Goal: Task Accomplishment & Management: Manage account settings

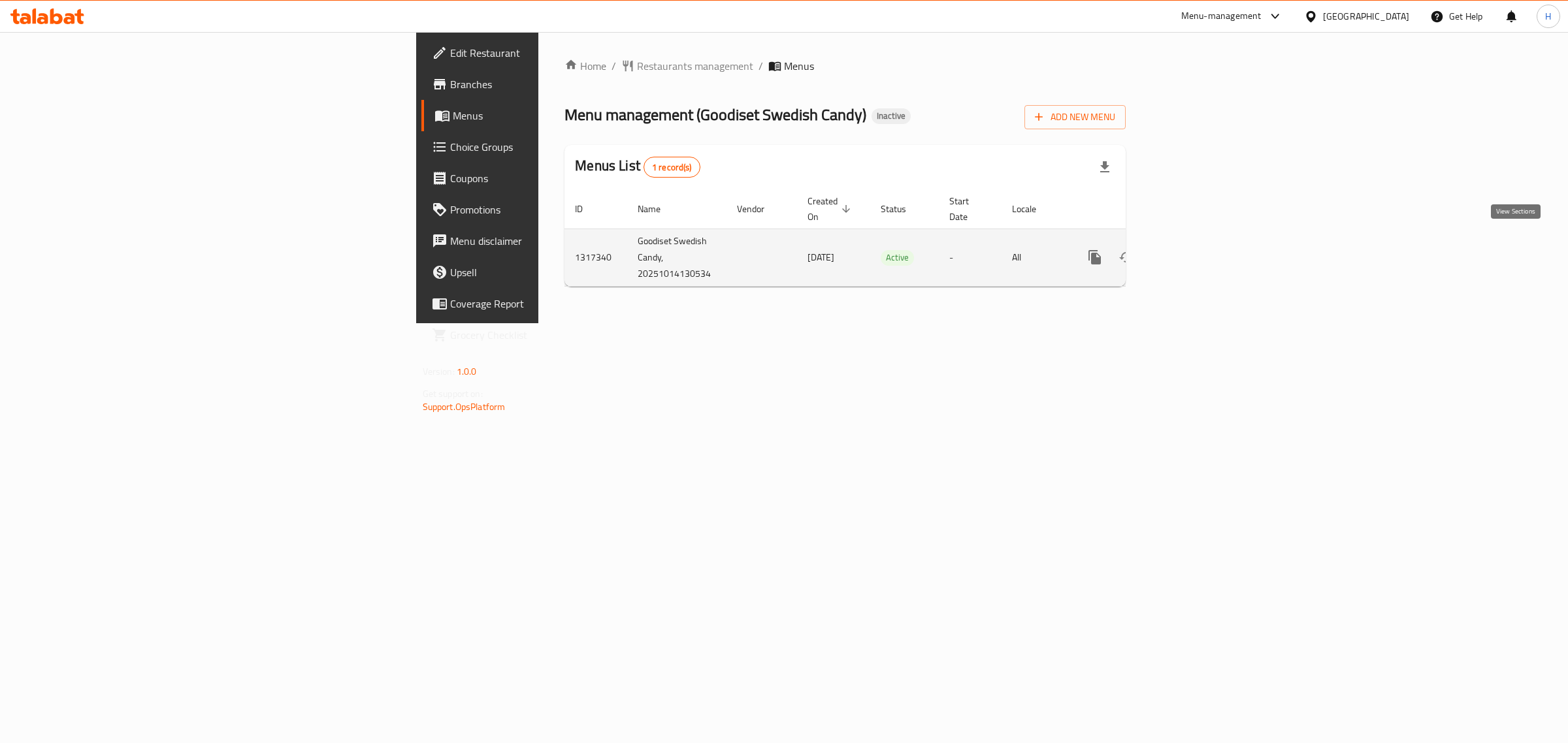
click at [1195, 251] on icon "enhanced table" at bounding box center [1189, 257] width 12 height 12
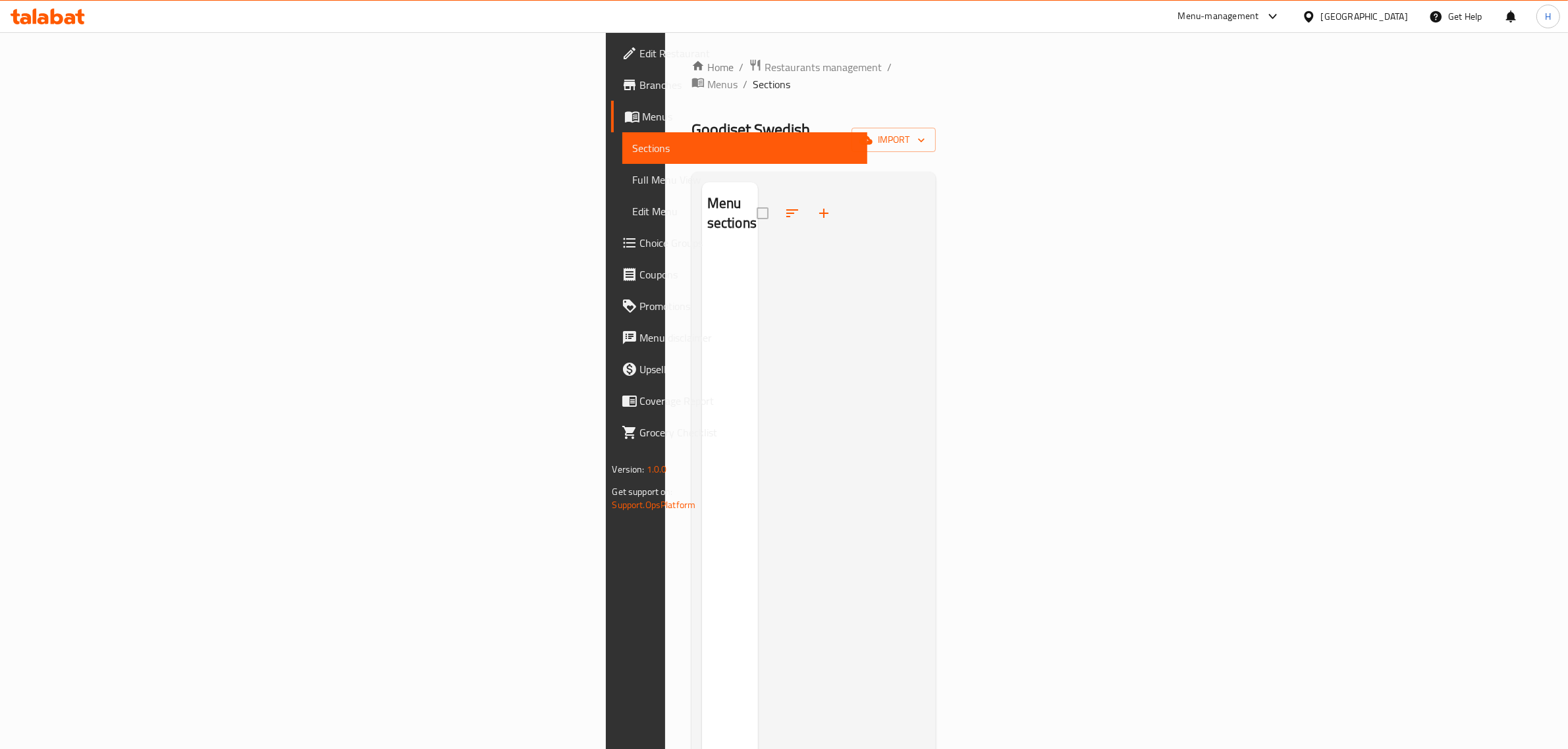
click at [643, 115] on span "Menus" at bounding box center [749, 116] width 215 height 16
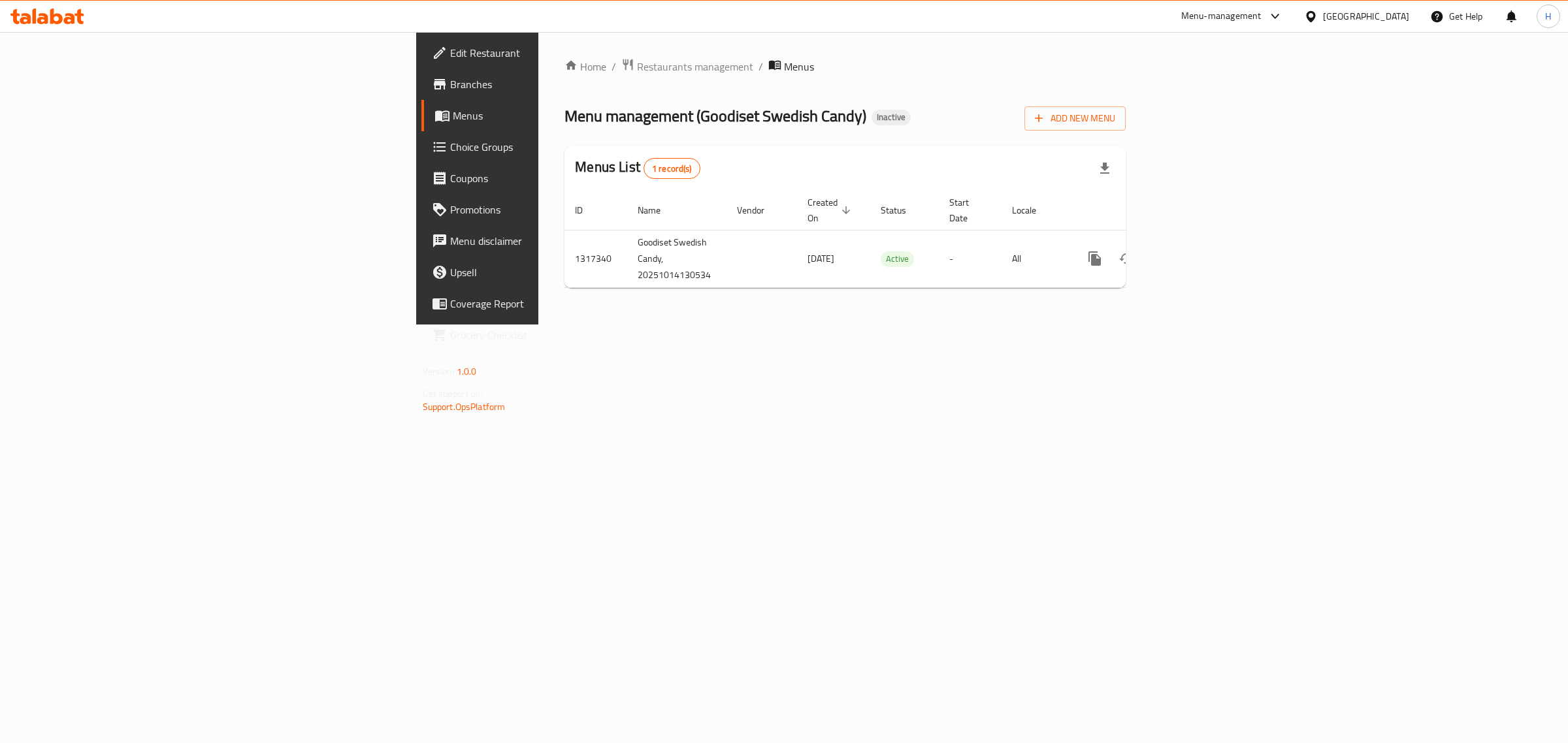
click at [1382, 5] on div "United Arab Emirates" at bounding box center [1357, 17] width 126 height 32
click at [1344, 9] on div "United Arab Emirates" at bounding box center [1366, 16] width 87 height 14
click at [1264, 139] on div "[GEOGRAPHIC_DATA]" at bounding box center [1310, 135] width 196 height 30
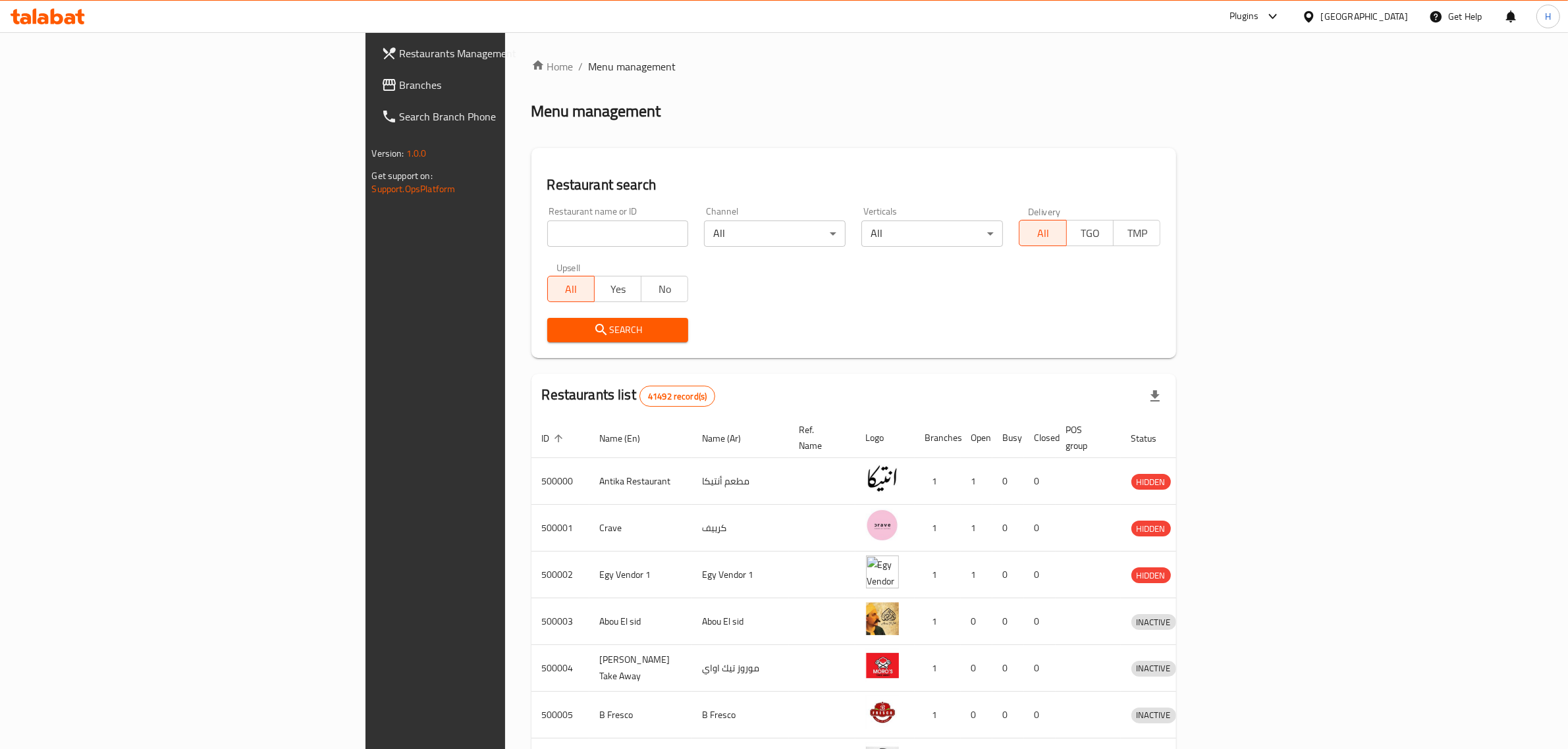
click at [565, 242] on input "search" at bounding box center [618, 233] width 142 height 27
paste input "VENUS"
type input "VENUS"
click at [558, 327] on span "Search" at bounding box center [617, 331] width 121 height 17
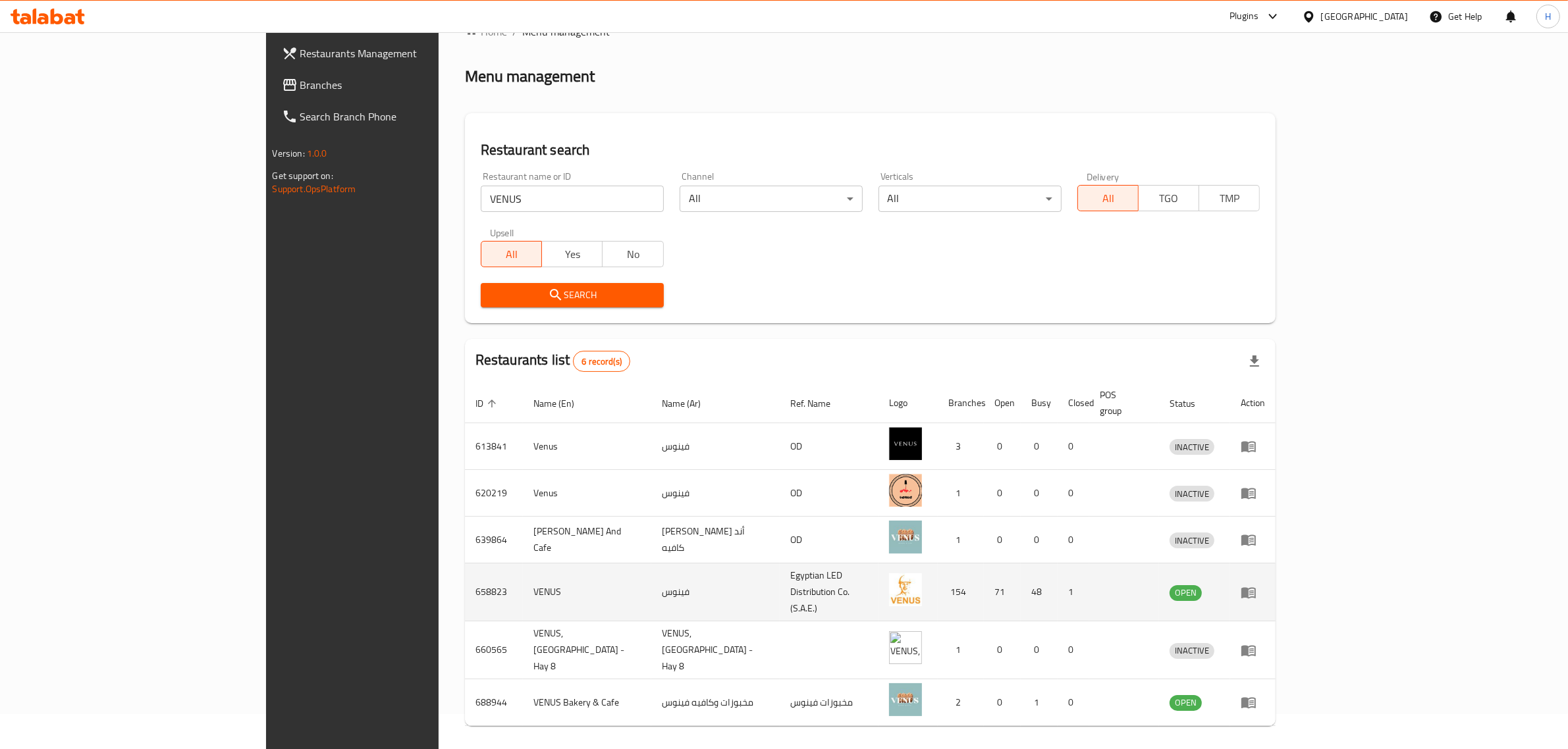
scroll to position [45, 0]
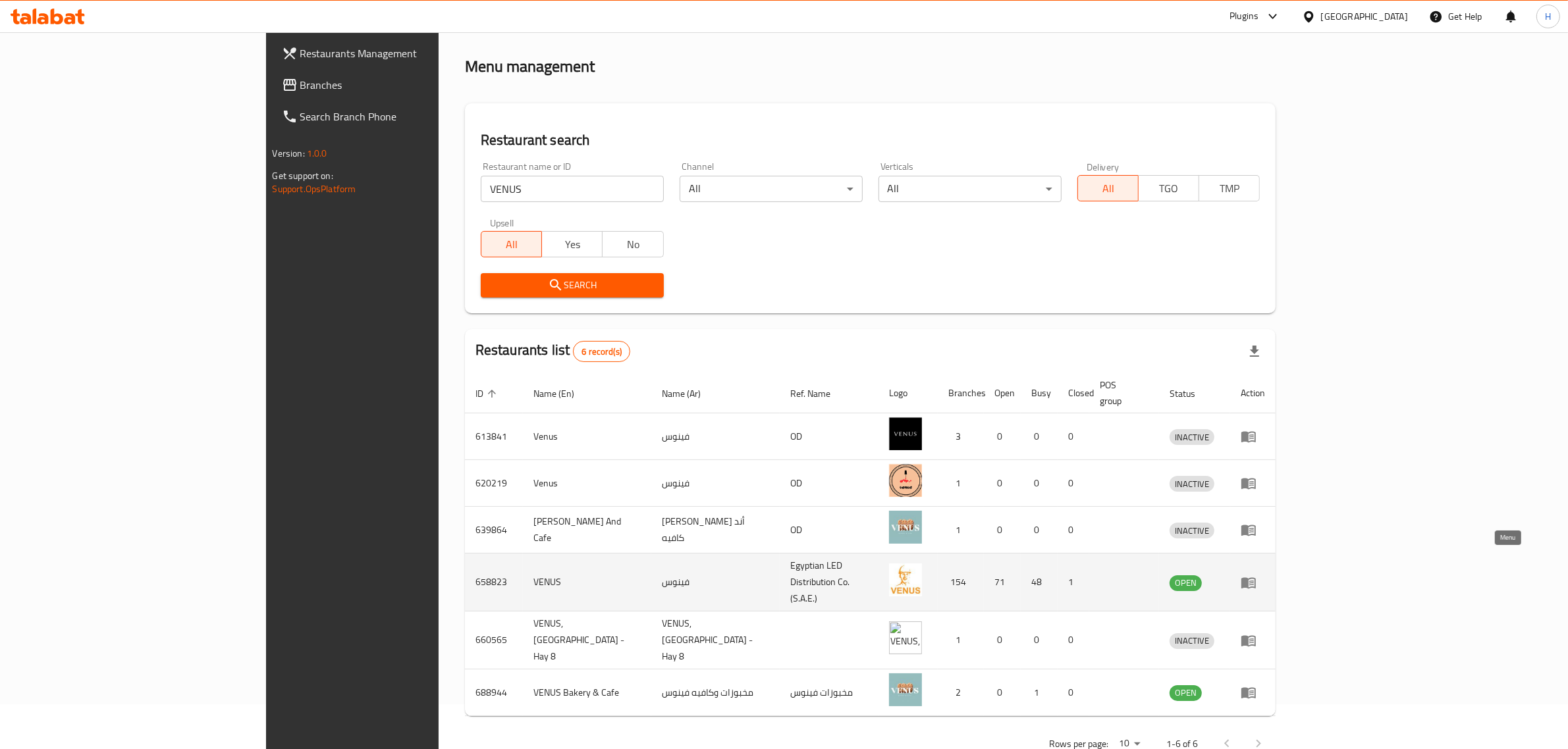
click at [1256, 577] on icon "enhanced table" at bounding box center [1249, 582] width 14 height 11
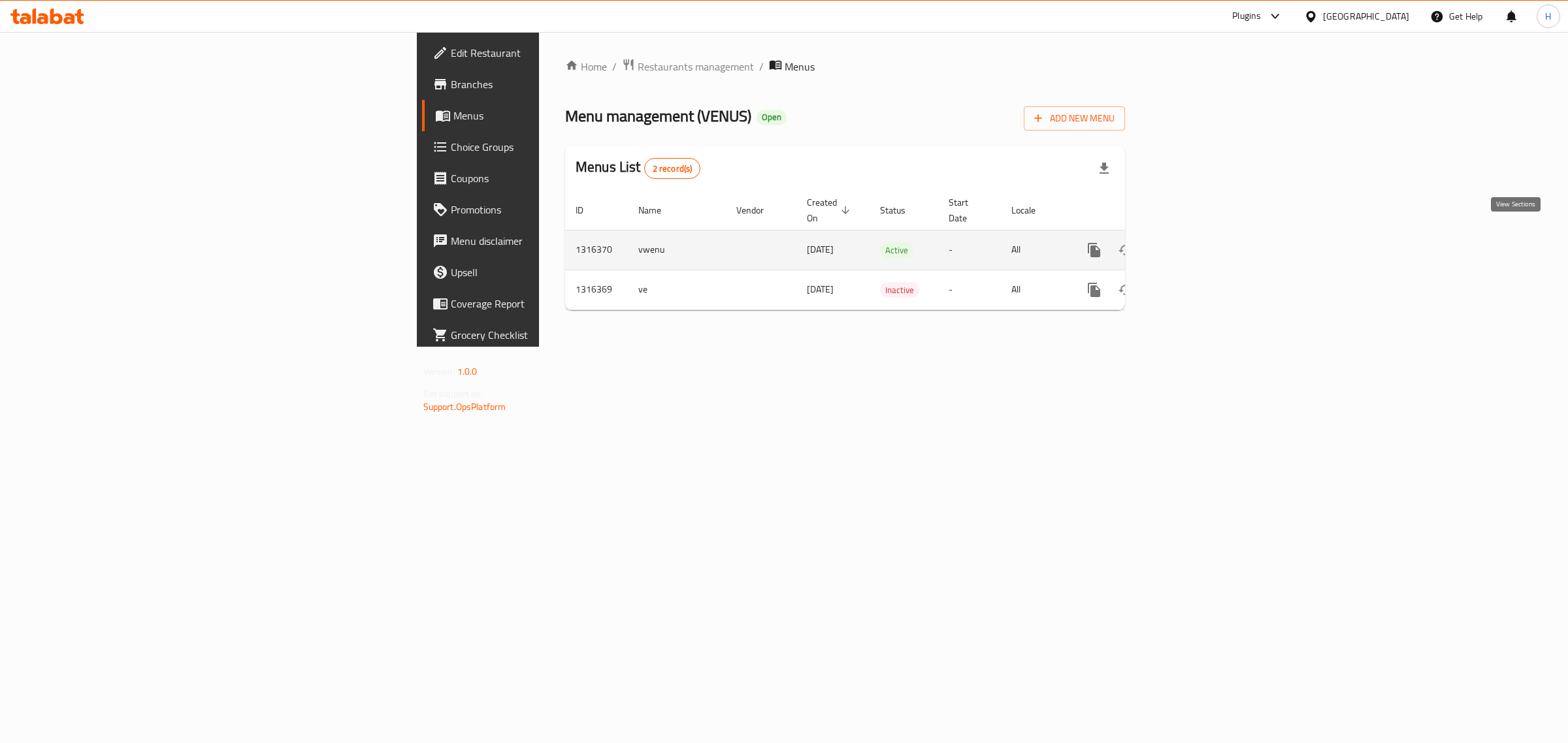
click at [1204, 243] on link "enhanced table" at bounding box center [1189, 250] width 32 height 32
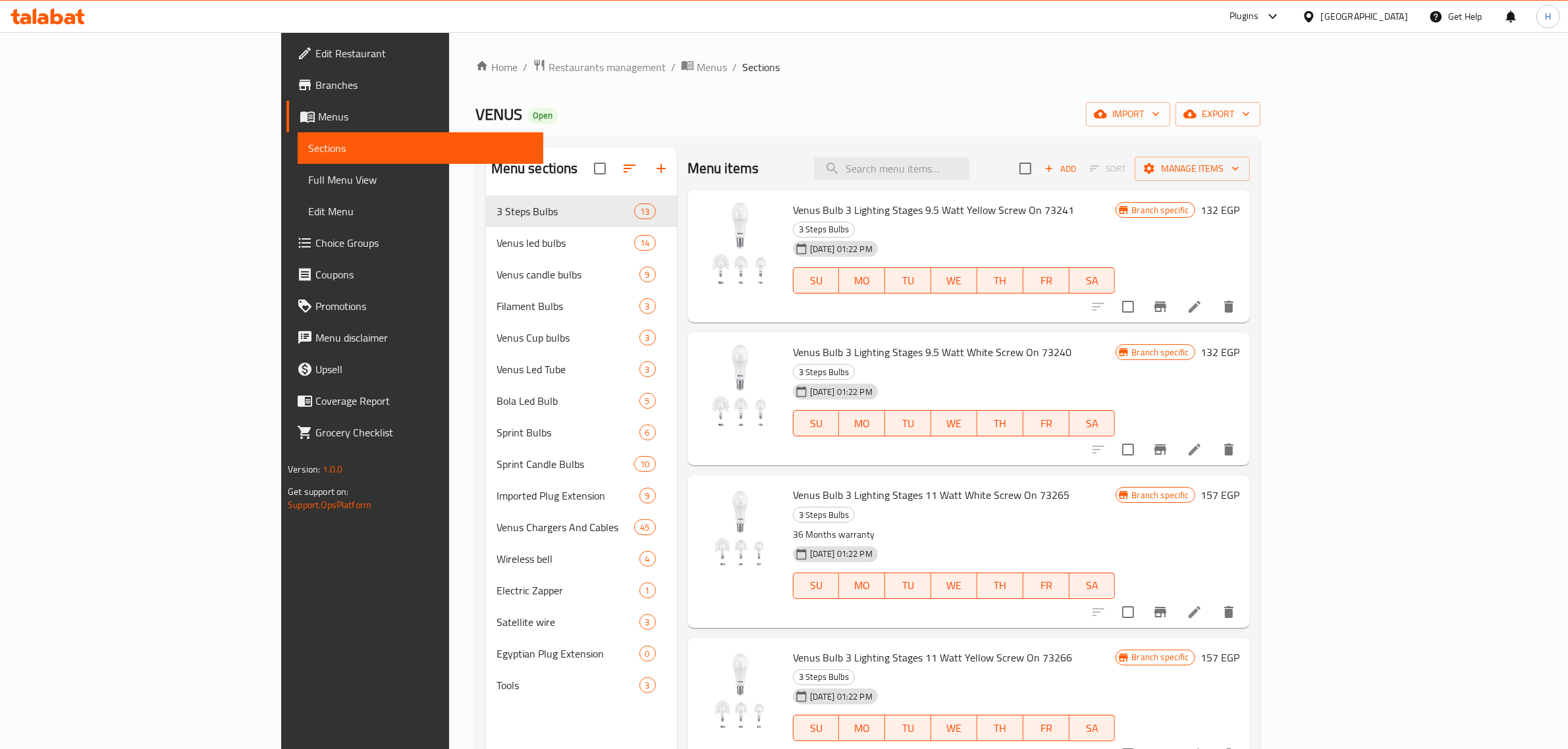
click at [287, 99] on link "Branches" at bounding box center [415, 85] width 257 height 32
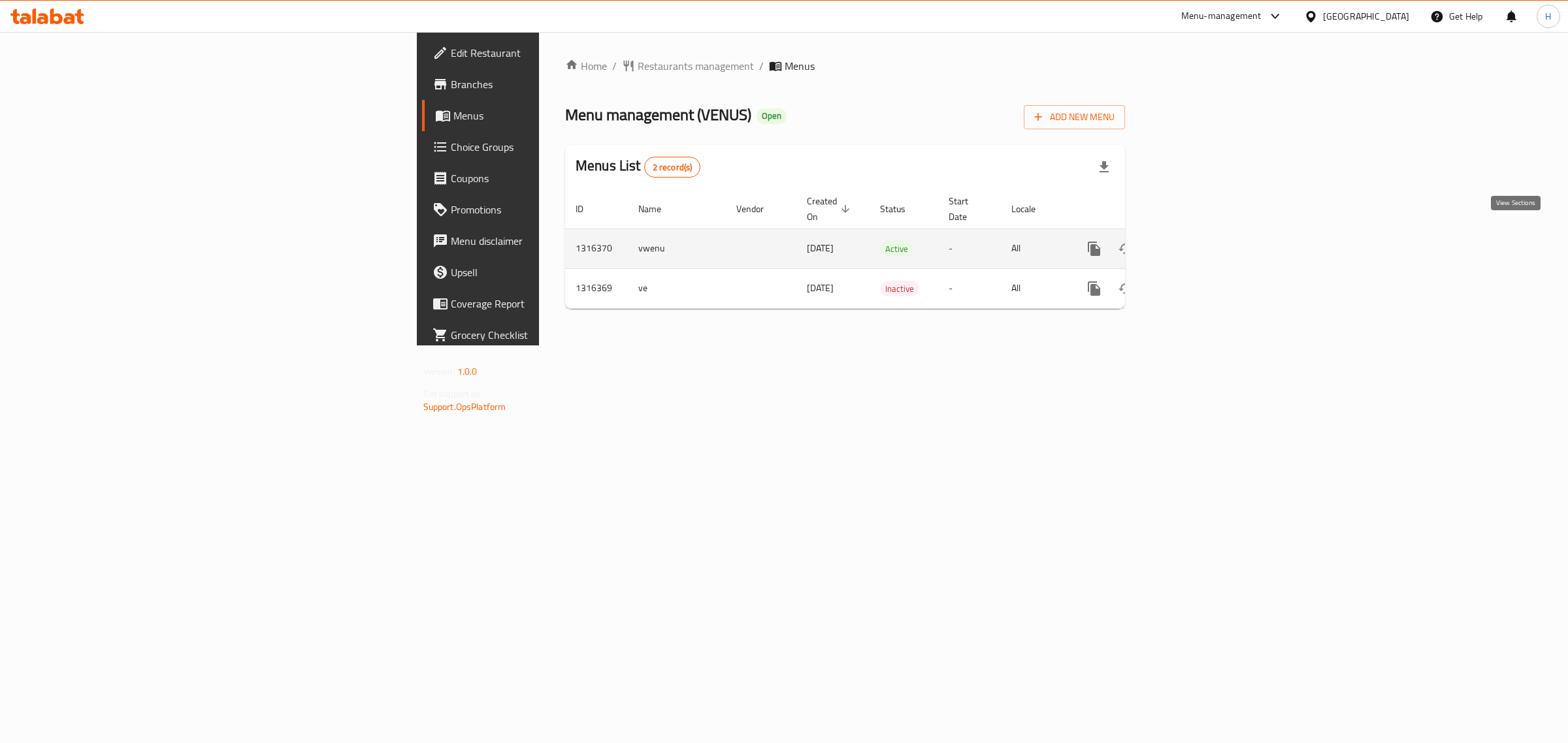
click at [1196, 241] on icon "enhanced table" at bounding box center [1188, 248] width 16 height 16
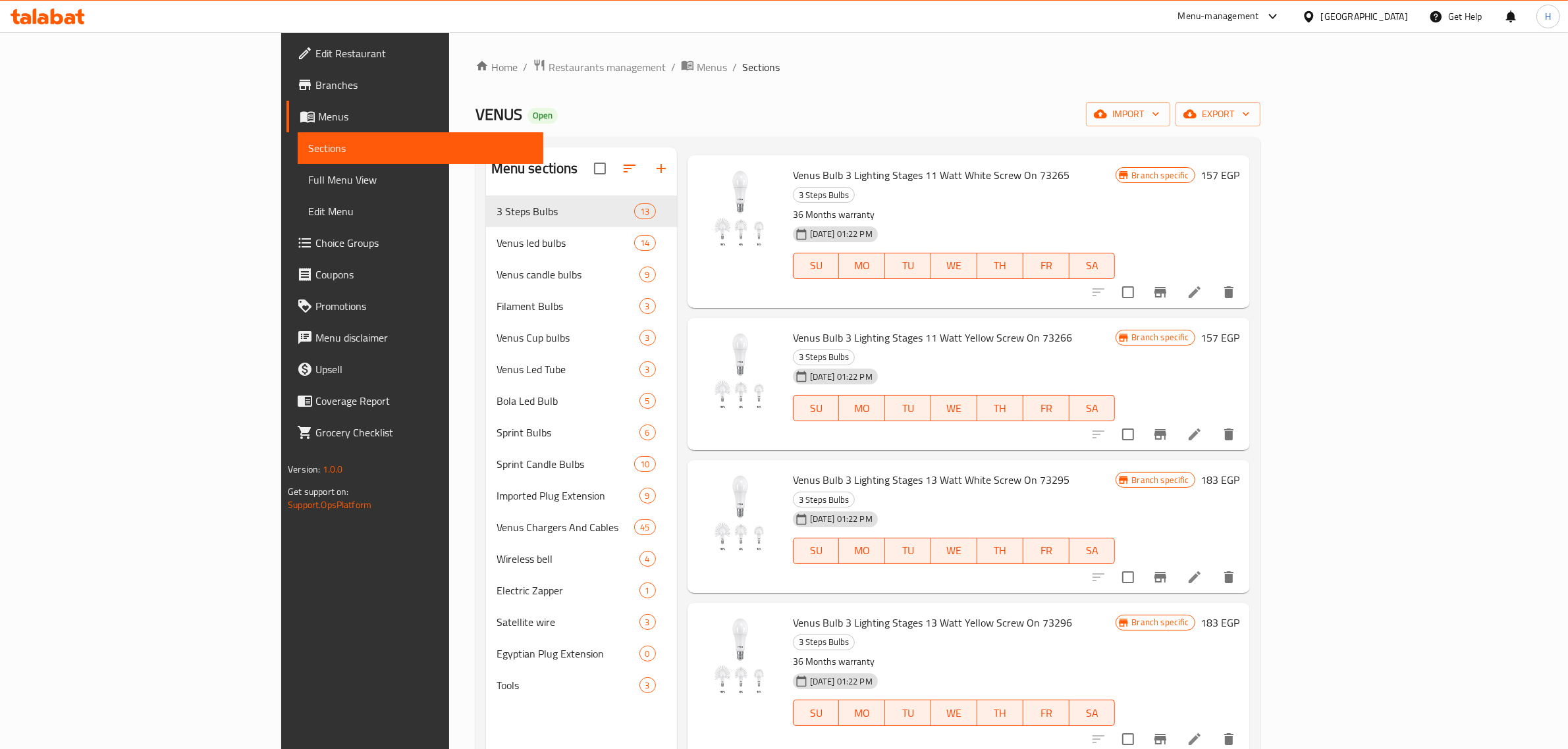
scroll to position [329, 0]
